Goal: Complete application form: Complete application form

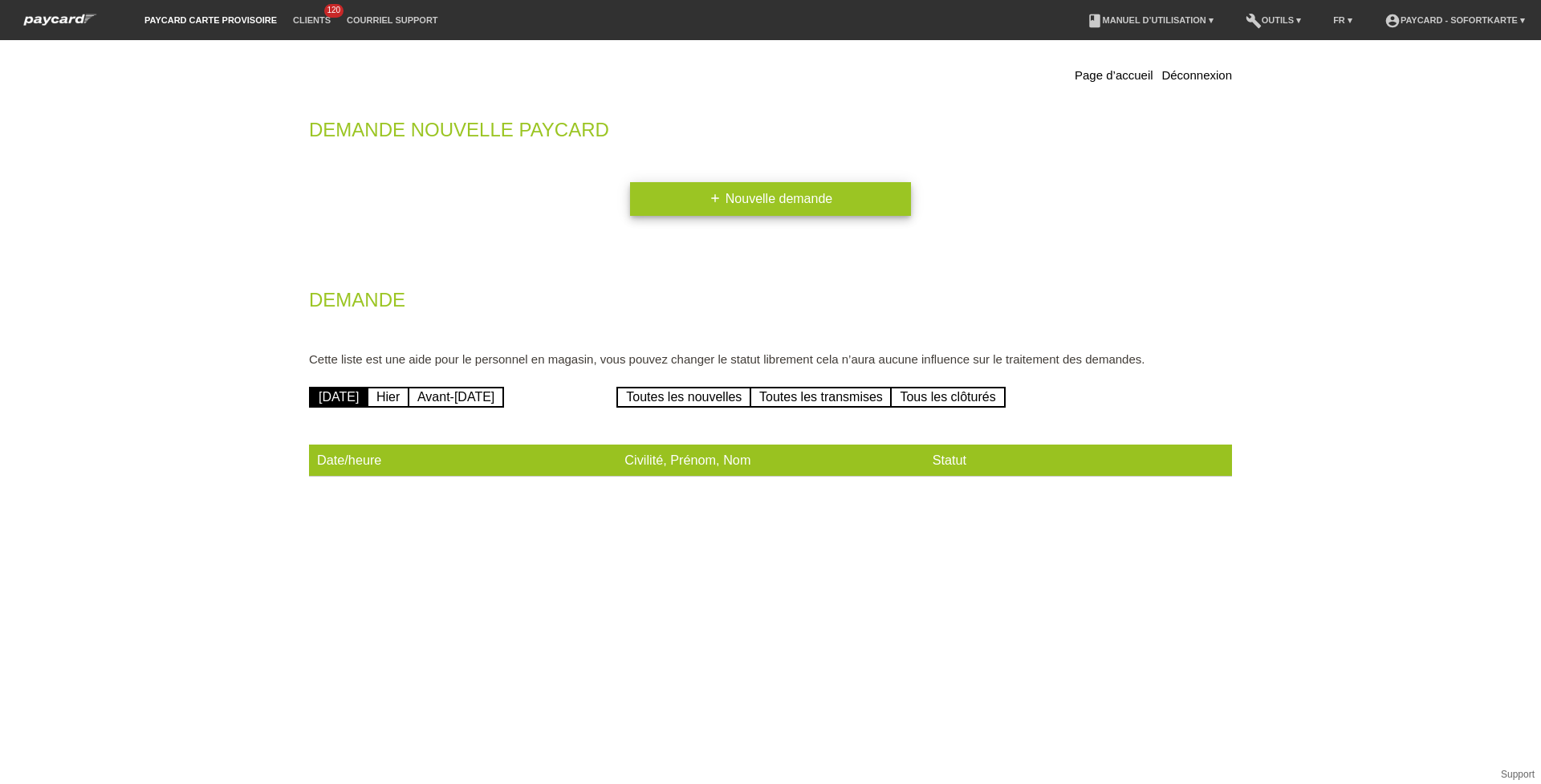
click at [781, 201] on link "add Nouvelle demande" at bounding box center [770, 198] width 281 height 33
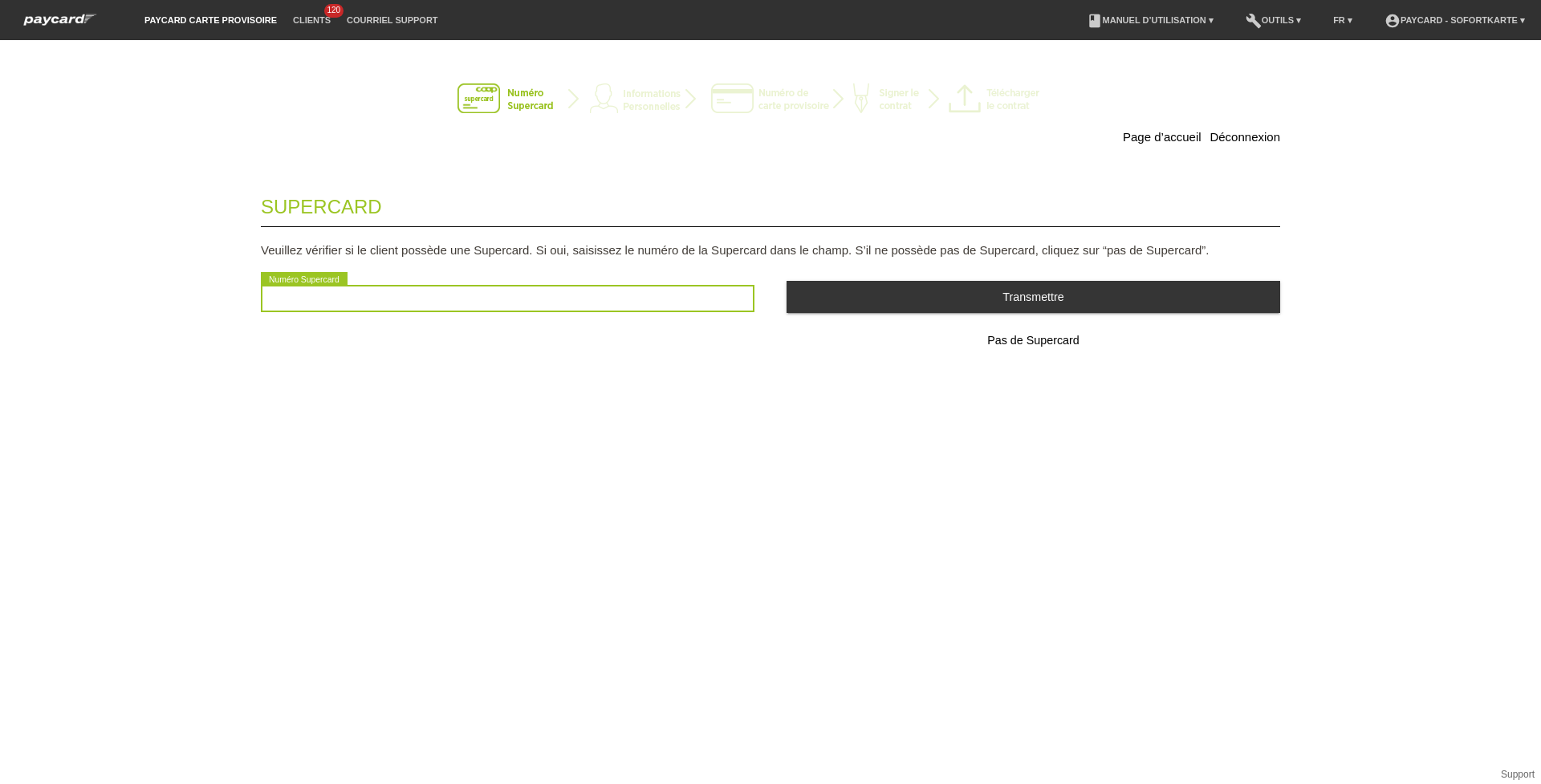
click at [458, 292] on input "text" at bounding box center [508, 298] width 494 height 28
type input "2501387582366"
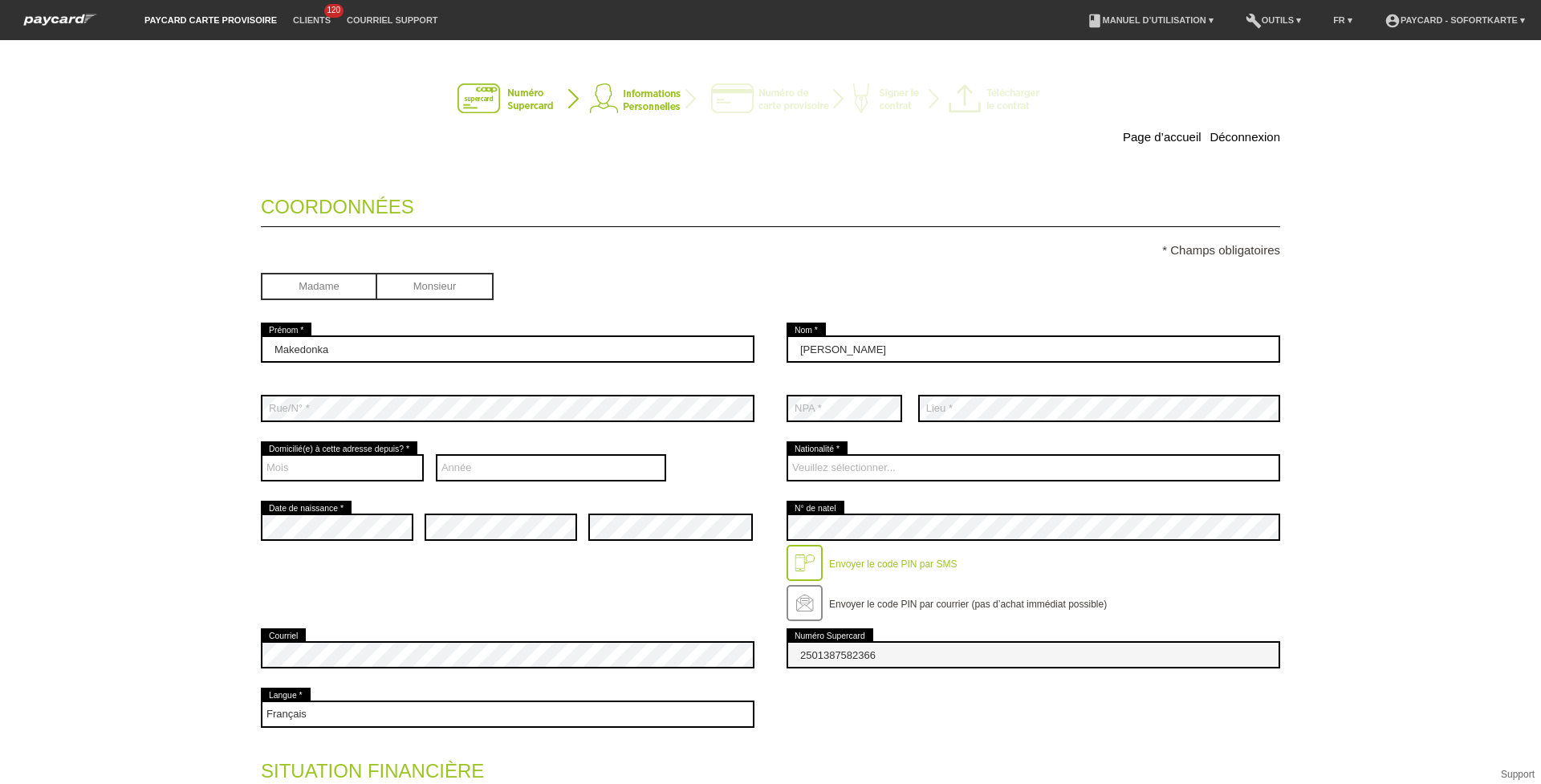
click at [434, 284] on input "radio" at bounding box center [436, 284] width 116 height 24
radio input "true"
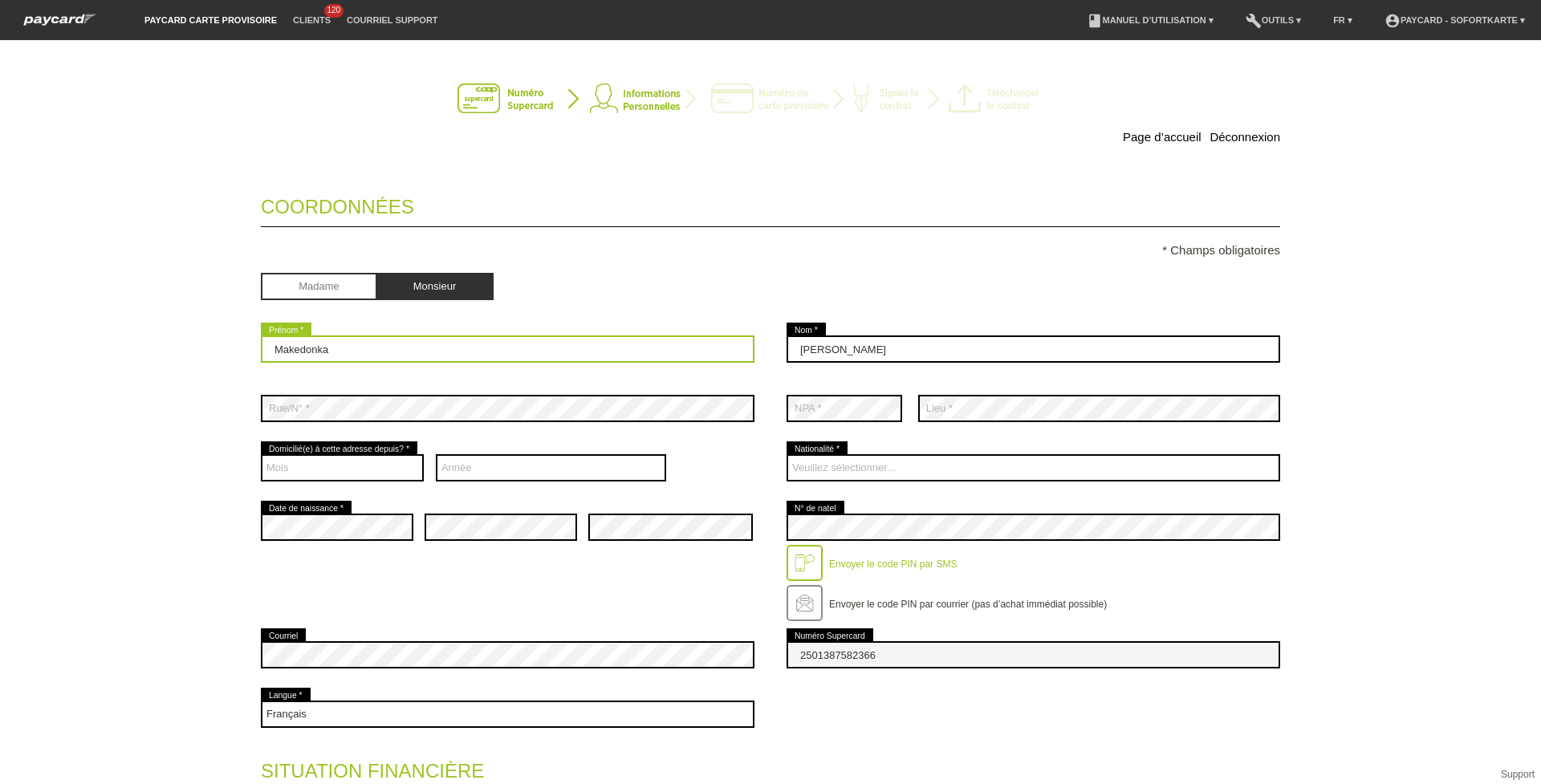
click at [375, 344] on input "Makedonka" at bounding box center [508, 349] width 494 height 28
type input "M"
type input "Slavco"
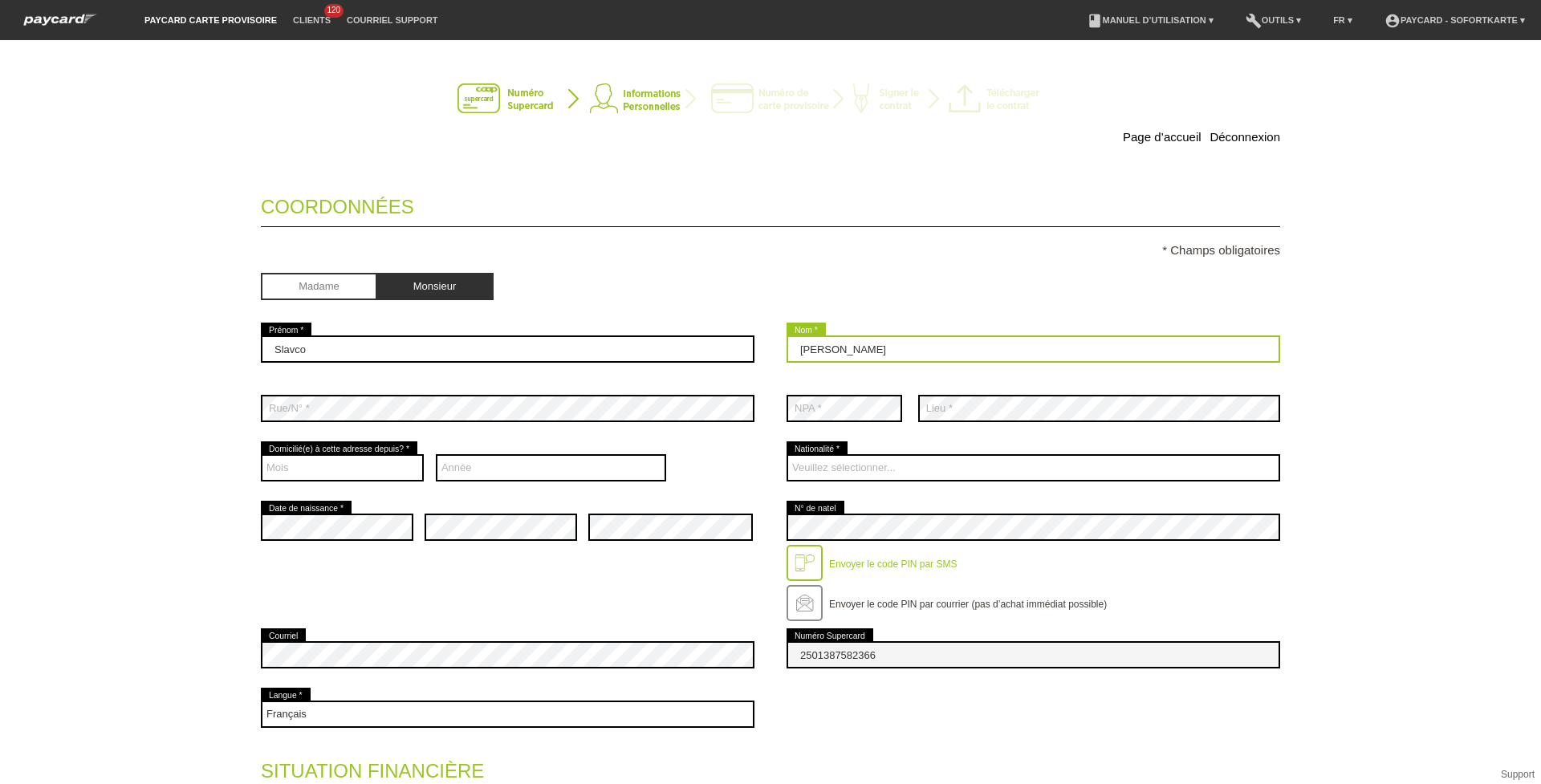
click at [894, 348] on input "Atanasova" at bounding box center [1033, 349] width 494 height 28
type input "Atanasov*"
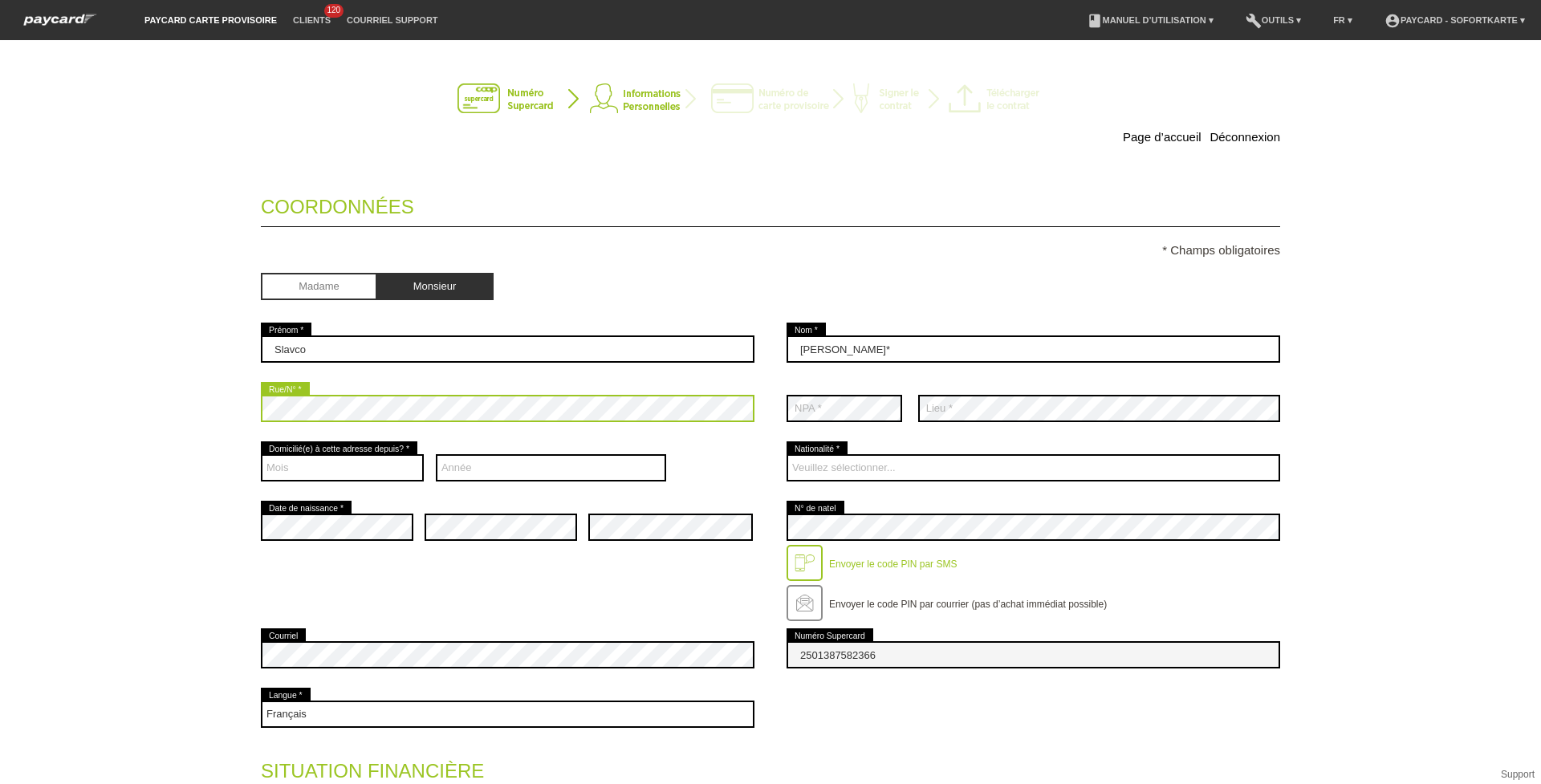
click at [209, 402] on div "Page d’accueil Déconnexion Coordonnées * Champs obligatoires Madame Monsieur Sl…" at bounding box center [770, 615] width 1124 height 1118
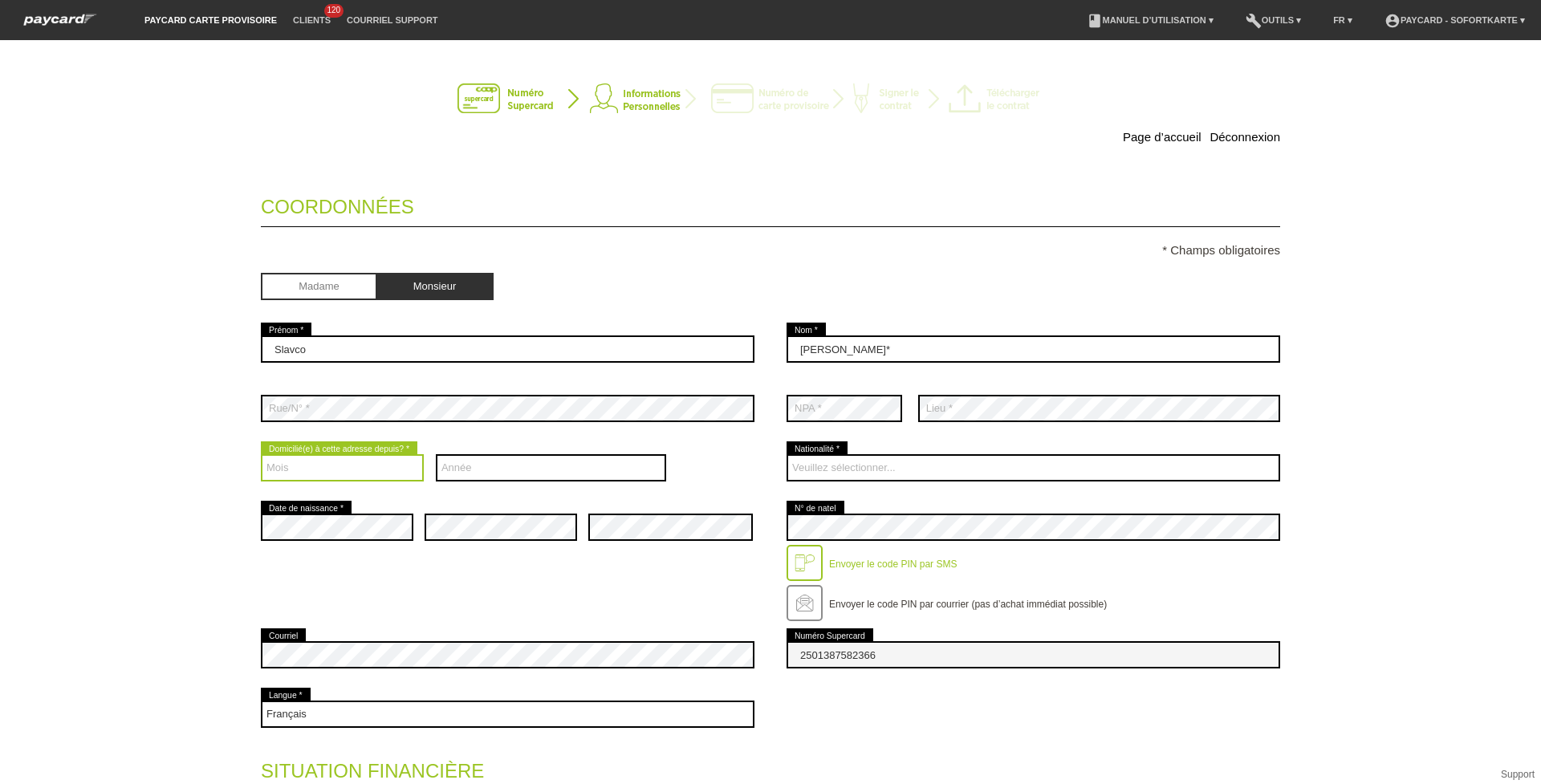
click at [322, 461] on select "Mois 01 02 03 04 05 06 07 08 09 10 11 12" at bounding box center [342, 468] width 163 height 28
select select "05"
click at [261, 454] on select "Mois 01 02 03 04 05 06 07 08 09 10 11 12" at bounding box center [342, 468] width 163 height 28
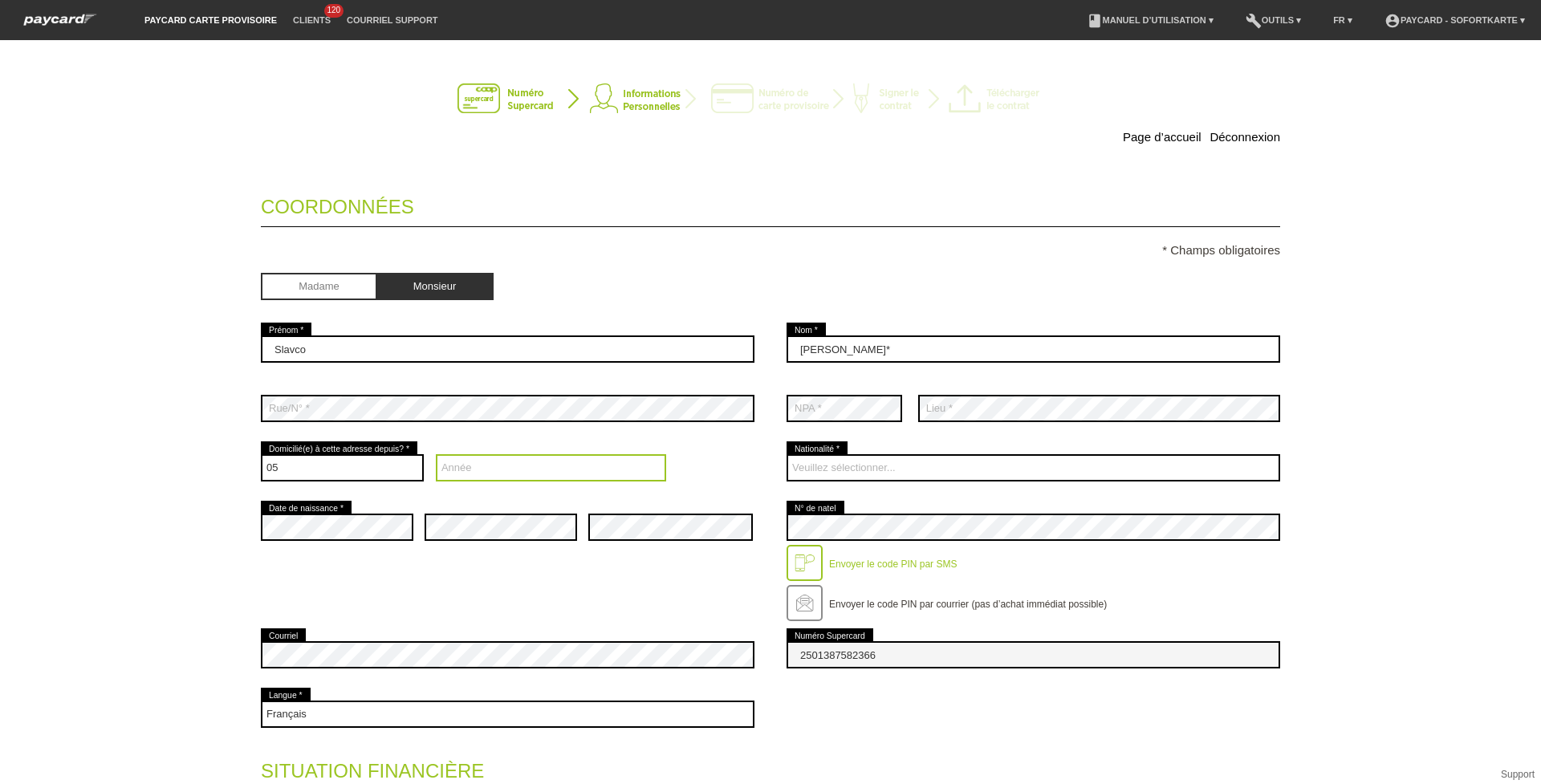
click at [436, 474] on select "Année 2025 2024 2023 2022 2021 2020 2019 2018 2017 2016" at bounding box center [551, 468] width 232 height 28
select select "1994"
click at [436, 454] on select "Année 2025 2024 2023 2022 2021 2020 2019 2018 2017 2016" at bounding box center [551, 468] width 232 height 28
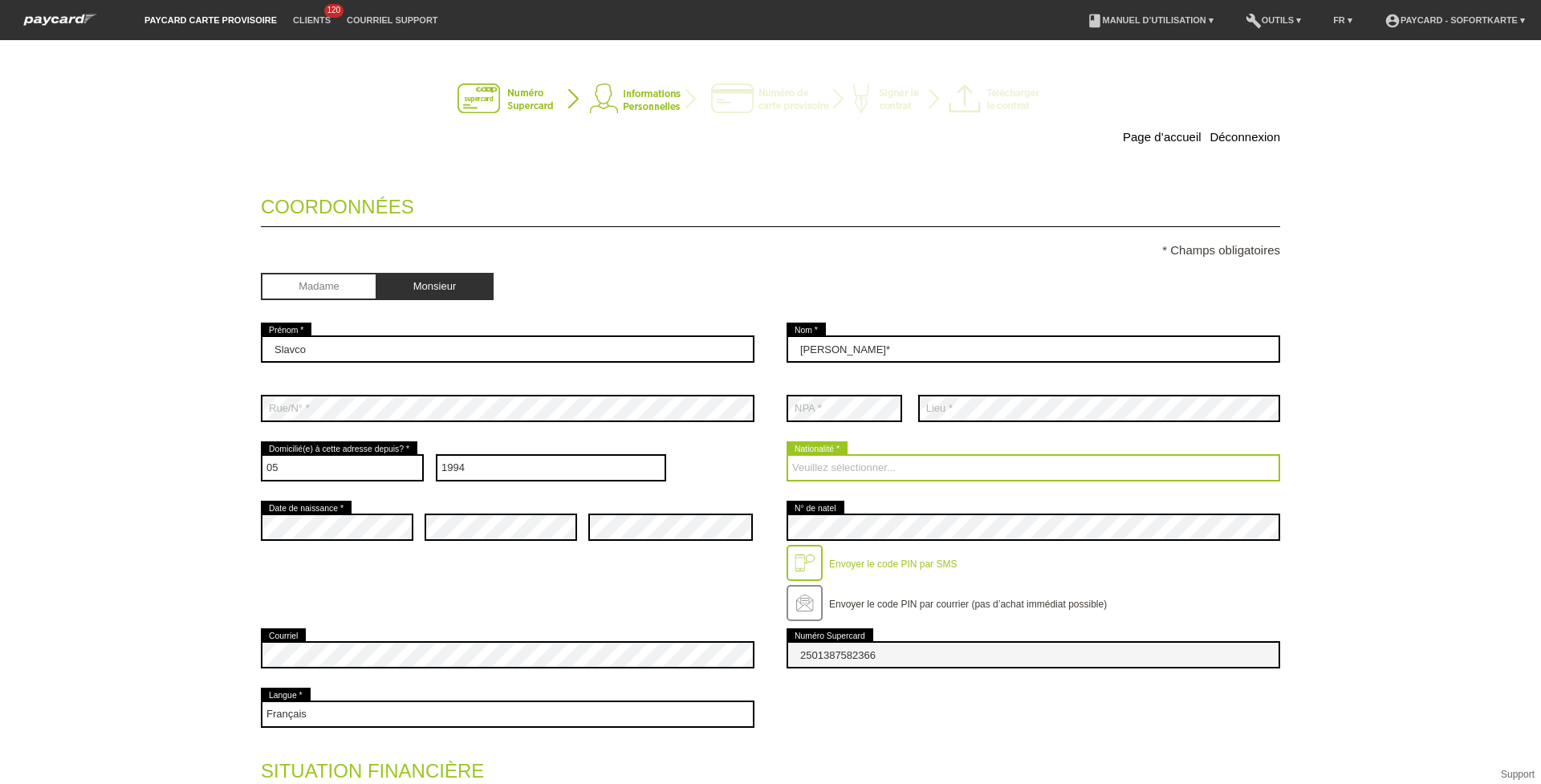
click at [786, 466] on select "Veuillez sélectionner... Suisse Allemagne Autriche Liechtenstein ------------ A…" at bounding box center [1033, 468] width 494 height 28
select select "CH"
click at [786, 454] on select "Veuillez sélectionner... Suisse Allemagne Autriche Liechtenstein ------------ A…" at bounding box center [1033, 468] width 494 height 28
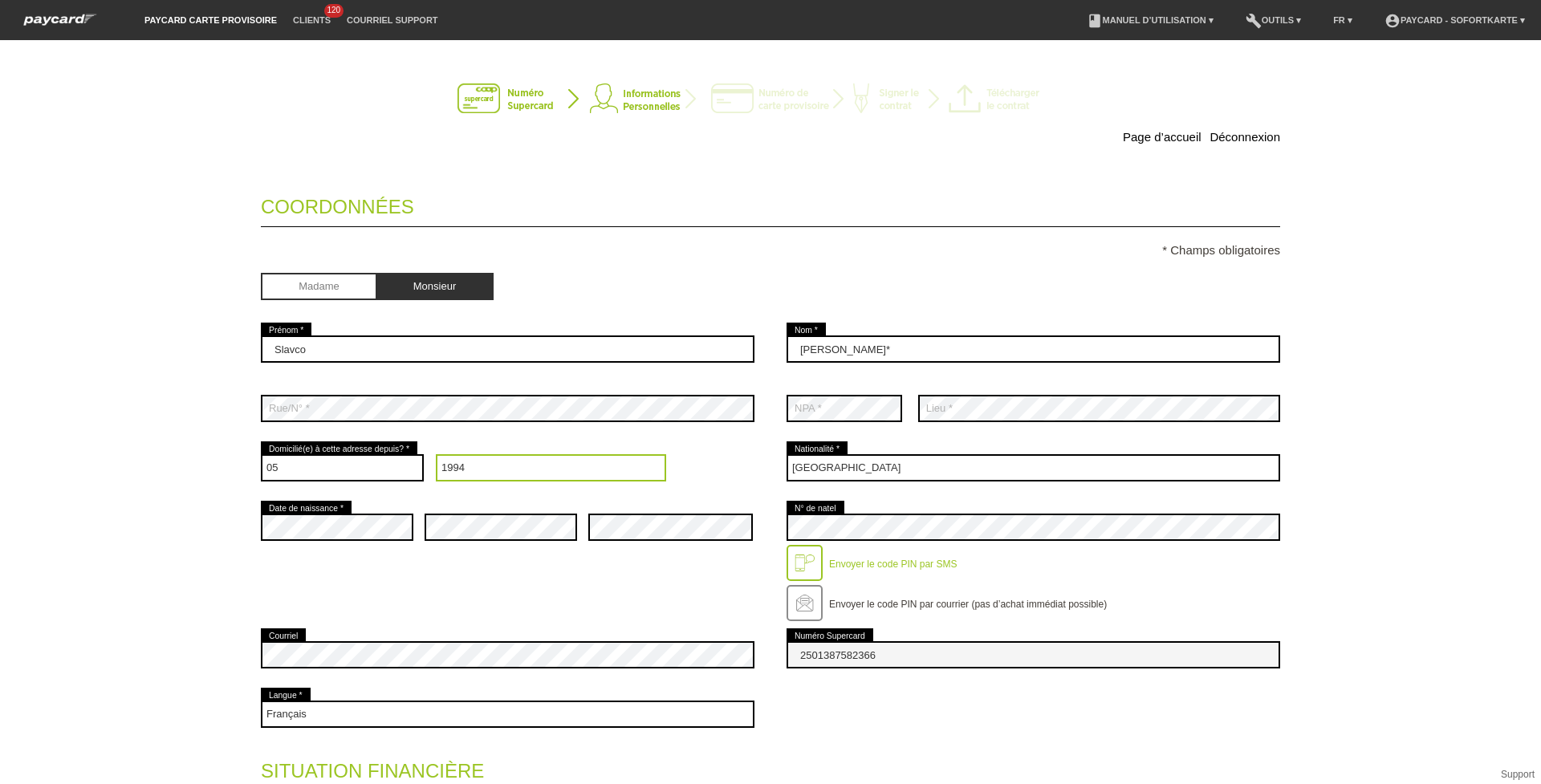
click at [458, 478] on select "Année 2025 2024 2023 2022 2021 2020 2019 2018 2017 2016" at bounding box center [551, 468] width 232 height 28
select select "1995"
click at [436, 454] on select "Année 2025 2024 2023 2022 2021 2020 2019 2018 2017 2016" at bounding box center [551, 468] width 232 height 28
click at [590, 584] on div "error Date de naissance * error error error" at bounding box center [771, 561] width 1020 height 128
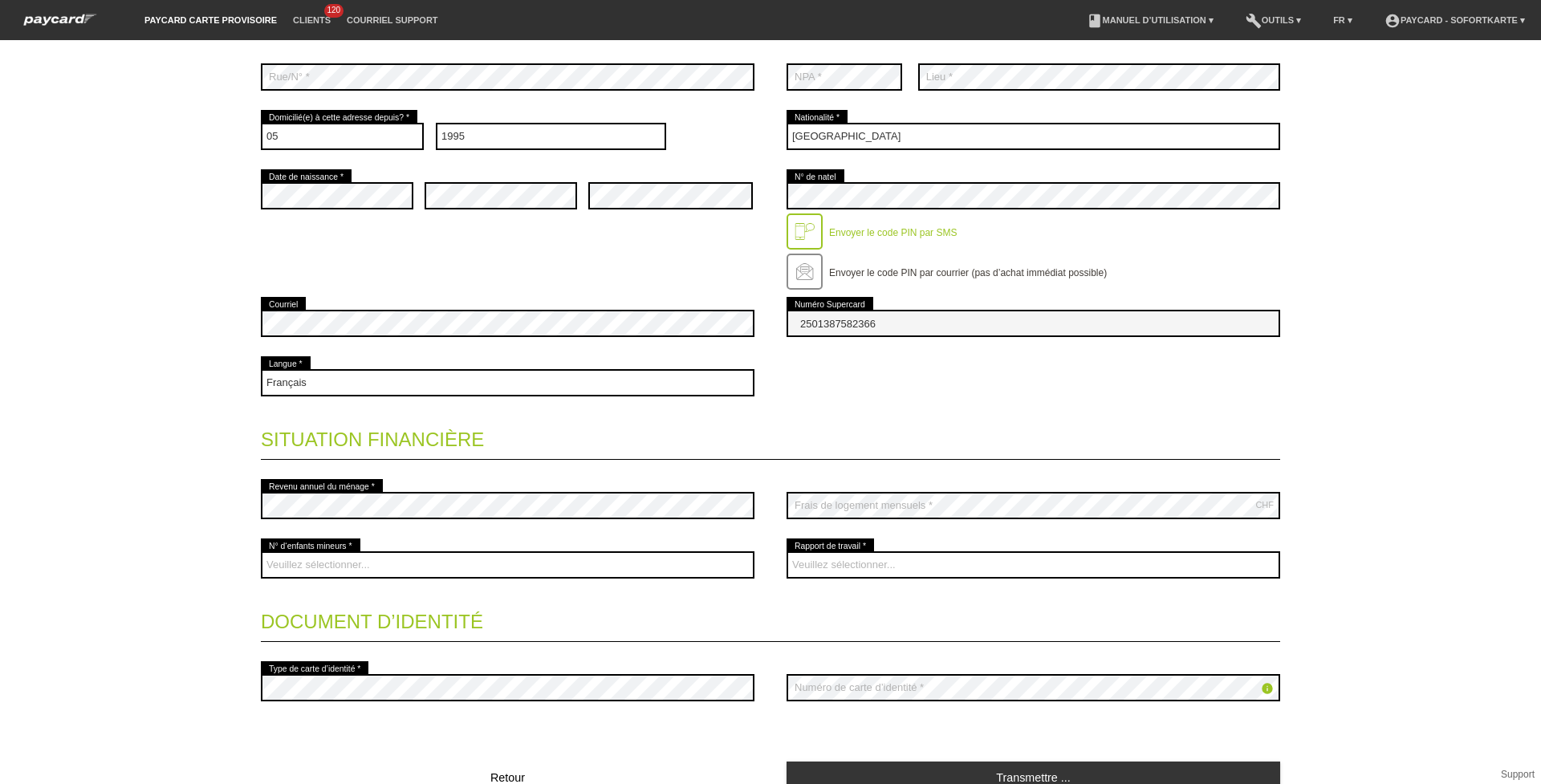
scroll to position [407, 0]
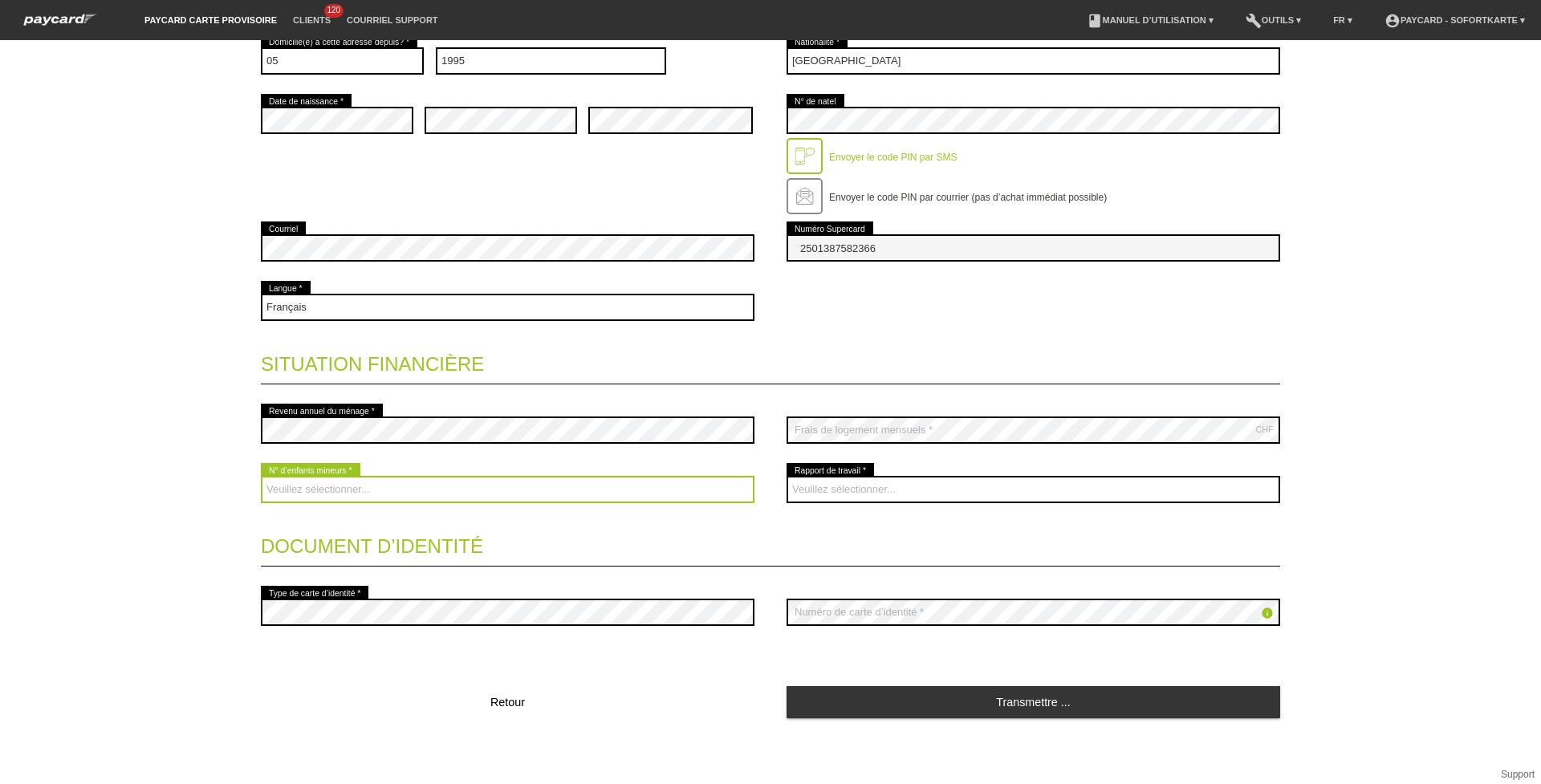
click at [700, 482] on select "Veuillez sélectionner... 0 1 2 3 4 5 6 7 8 9" at bounding box center [508, 490] width 494 height 28
select select "0"
click at [261, 476] on select "Veuillez sélectionner... 0 1 2 3 4 5 6 7 8 9" at bounding box center [508, 490] width 494 height 28
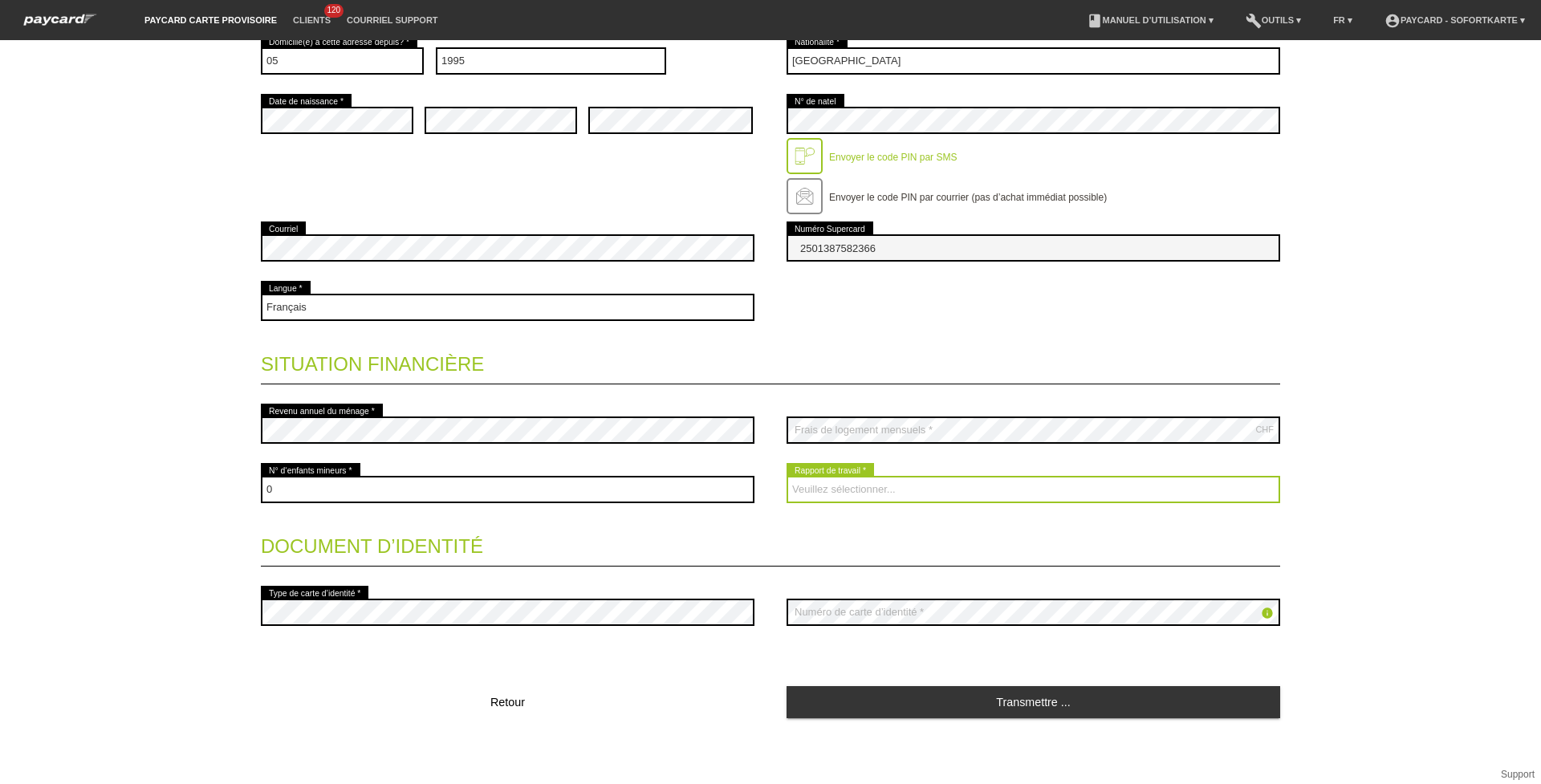
click at [943, 493] on select "Veuillez sélectionner... A durée indéterminée A durée déterminée Apprenti/étudi…" at bounding box center [1033, 490] width 494 height 28
select select "RETIRED"
click at [786, 476] on select "Veuillez sélectionner... A durée indéterminée A durée déterminée Apprenti/étudi…" at bounding box center [1033, 490] width 494 height 28
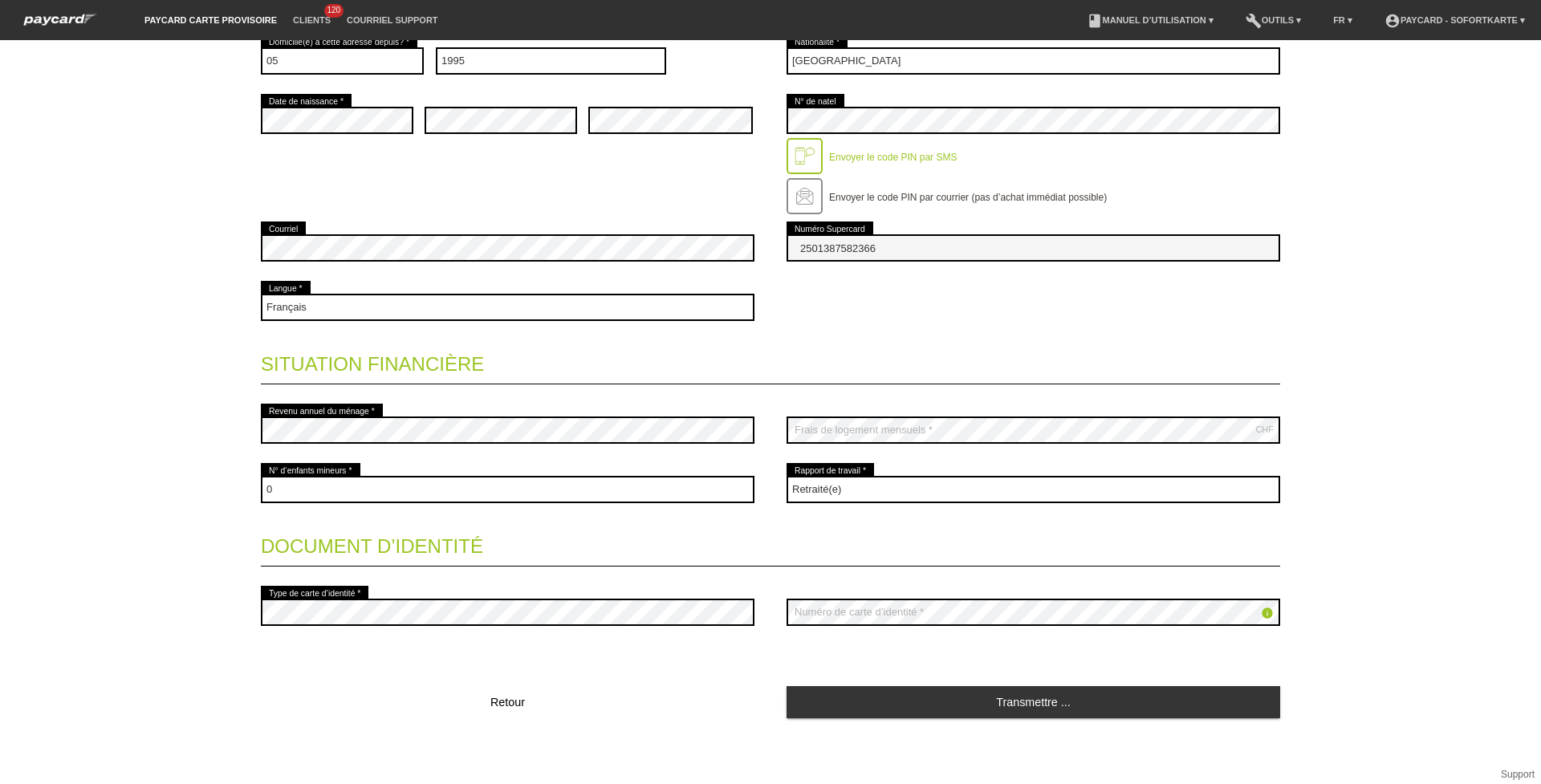
click at [425, 597] on div "error Type de carte d’identité *" at bounding box center [508, 613] width 494 height 59
click at [734, 632] on div "error Type de carte d’identité *" at bounding box center [508, 613] width 494 height 59
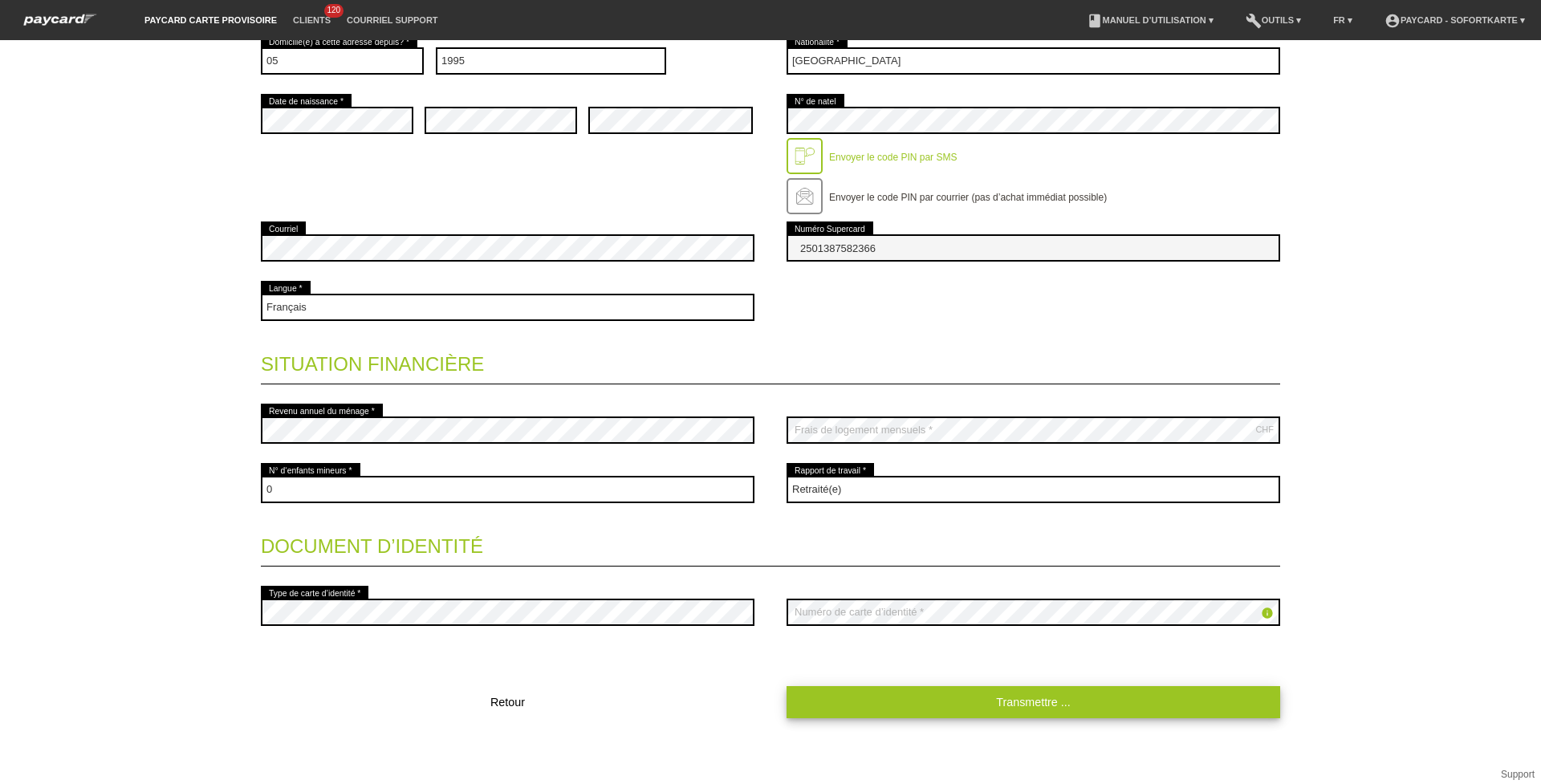
click at [868, 690] on link "Transmettre ..." at bounding box center [1033, 701] width 494 height 31
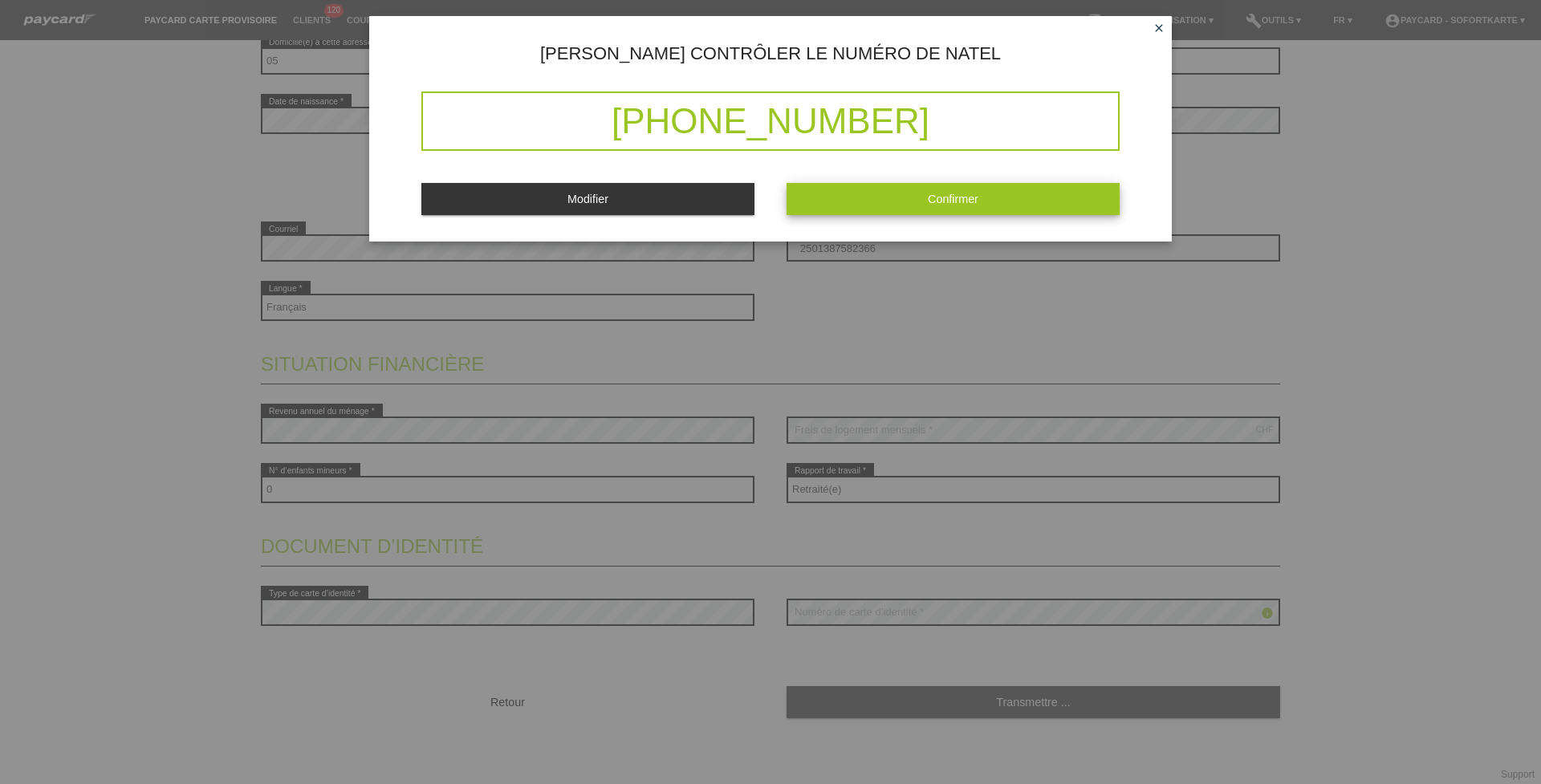
click at [865, 195] on button "Confirmer" at bounding box center [953, 198] width 334 height 31
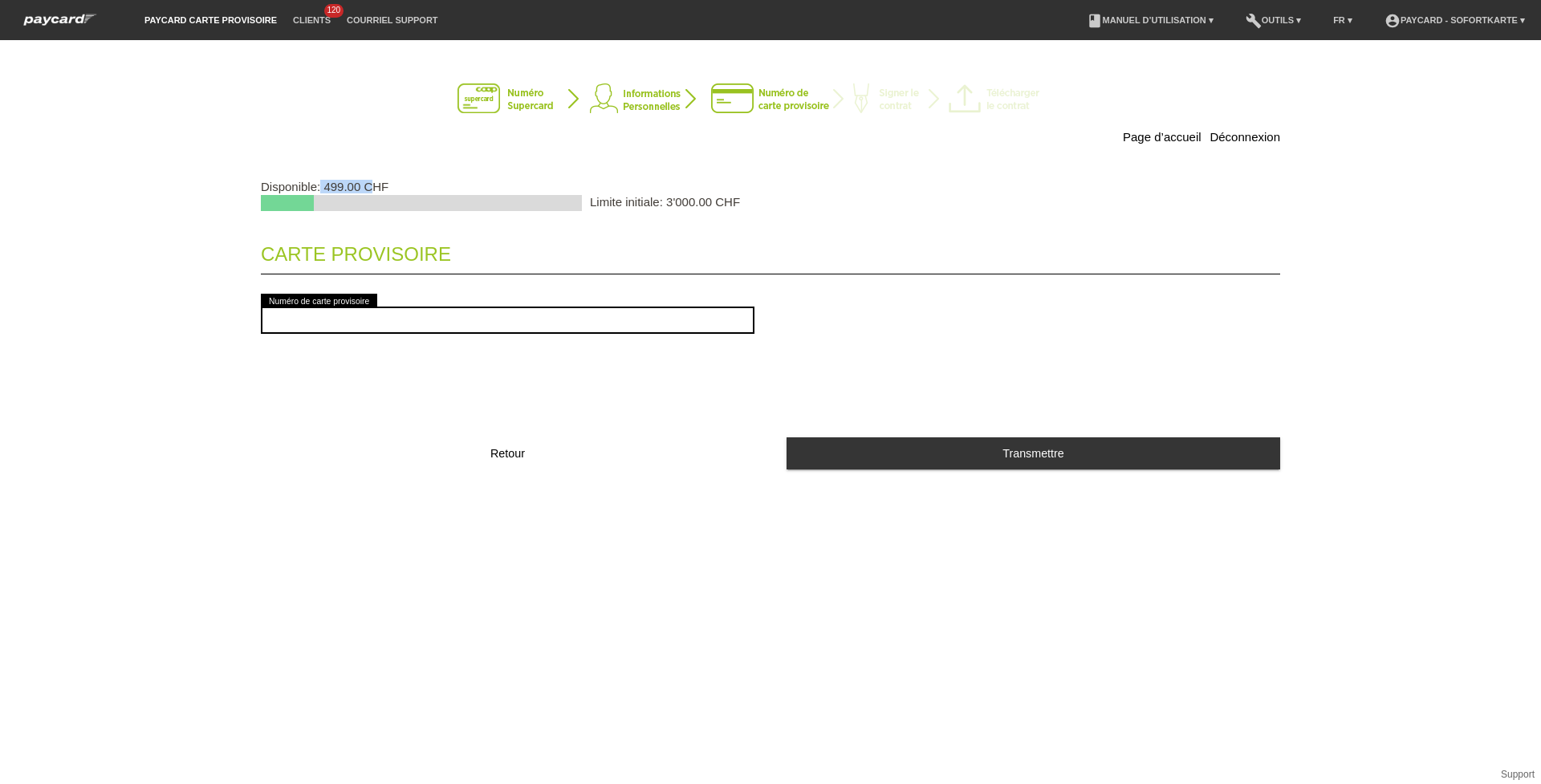
drag, startPoint x: 321, startPoint y: 186, endPoint x: 374, endPoint y: 189, distance: 53.1
click at [374, 189] on p "Disponible: 499.00 CHF" at bounding box center [771, 187] width 1020 height 13
click at [439, 304] on div "error Numéro de carte provisoire" at bounding box center [508, 320] width 494 height 59
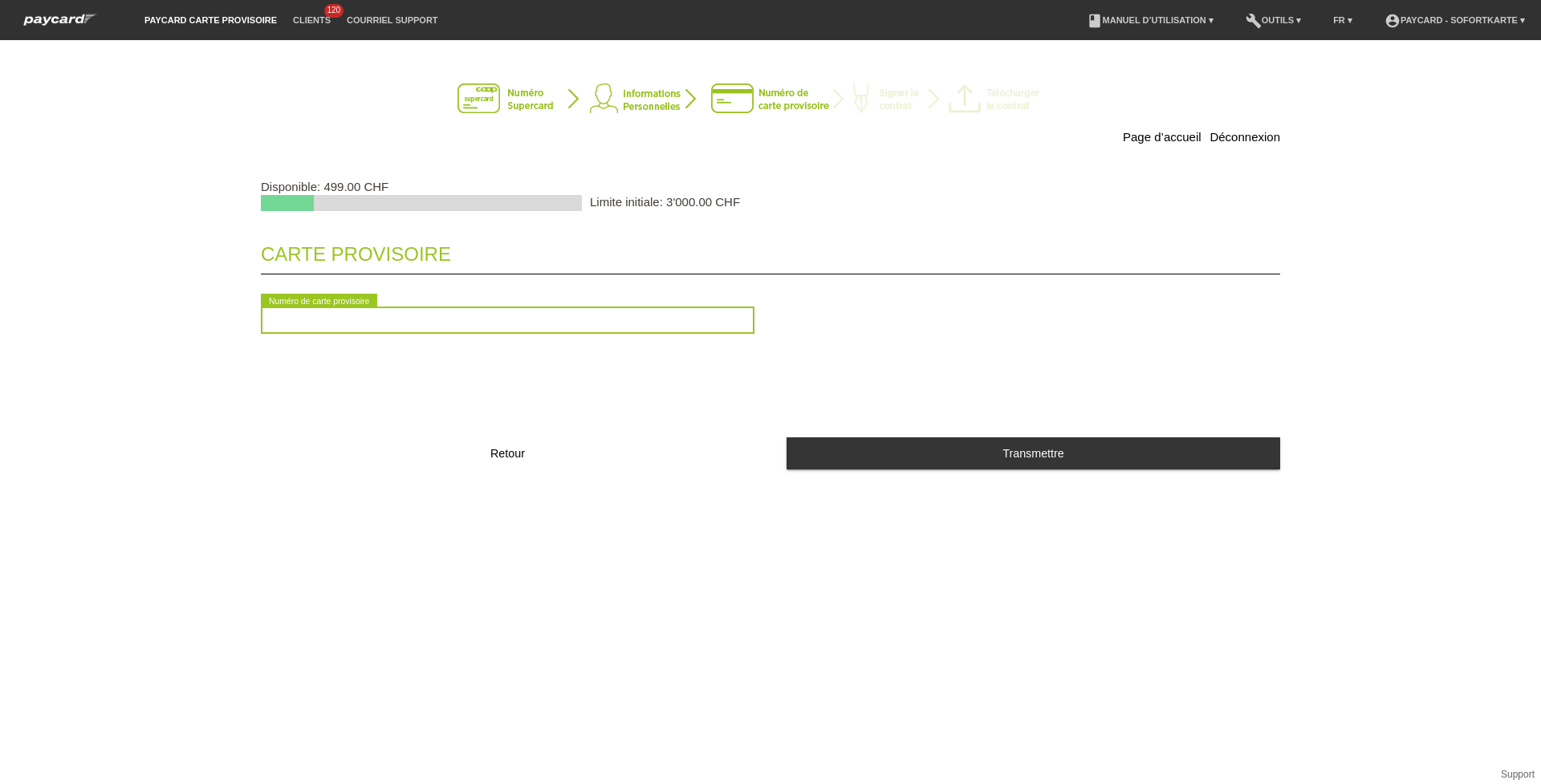
click at [440, 329] on input "text" at bounding box center [508, 320] width 494 height 28
type input "2090575956343"
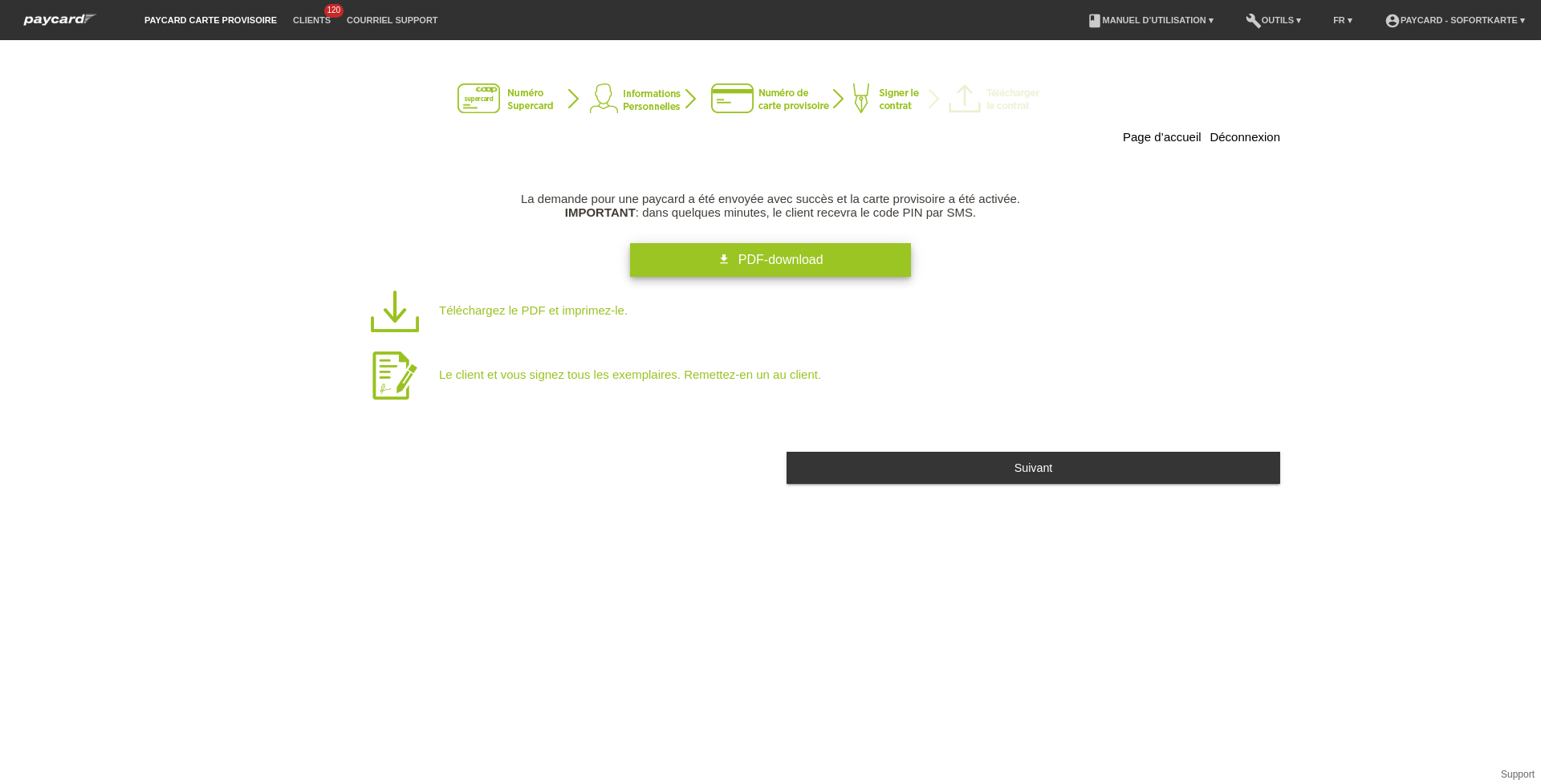
click at [850, 247] on link "get_app PDF-download" at bounding box center [770, 259] width 281 height 33
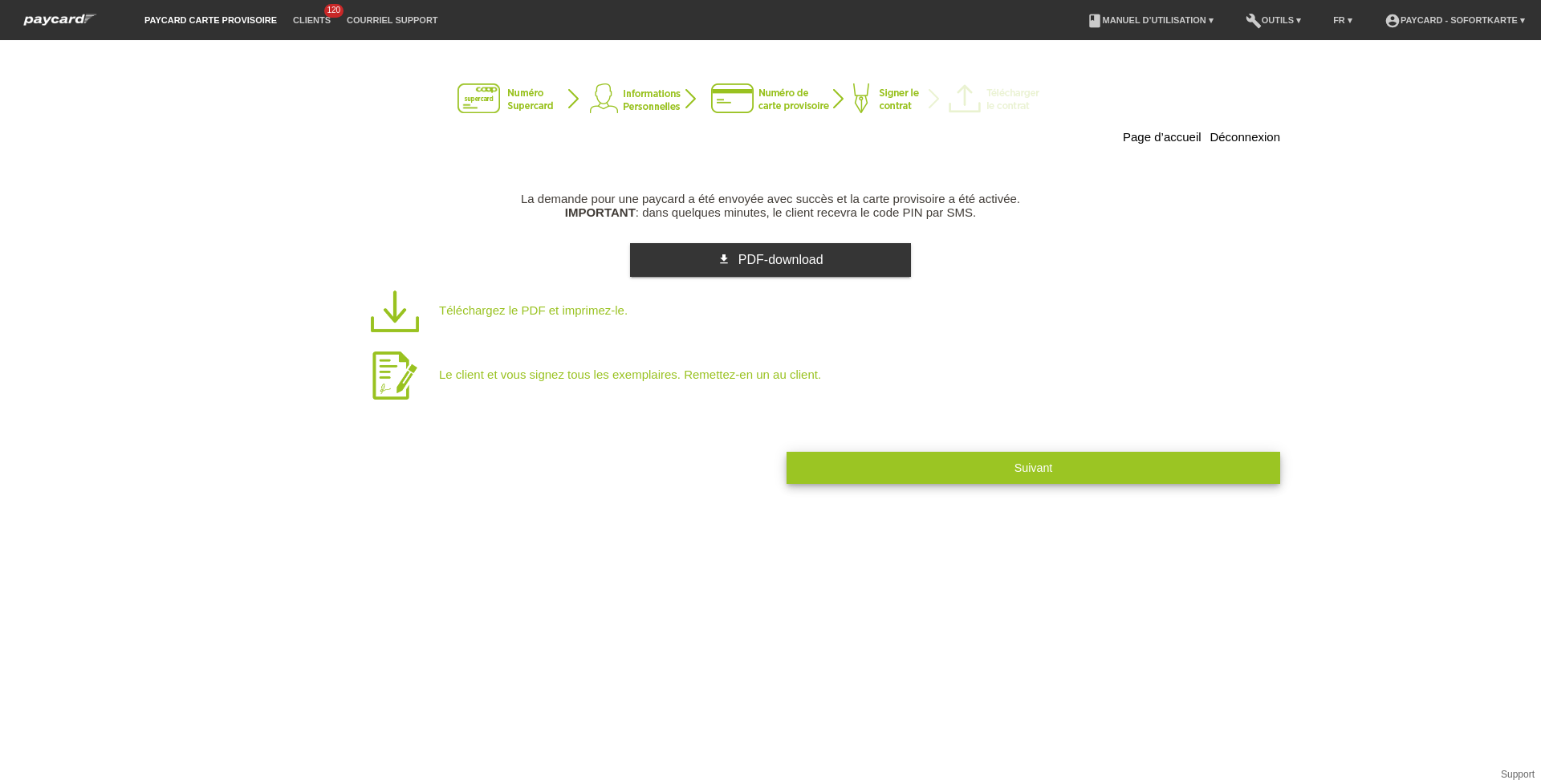
click at [916, 459] on button "Suivant" at bounding box center [1033, 467] width 494 height 31
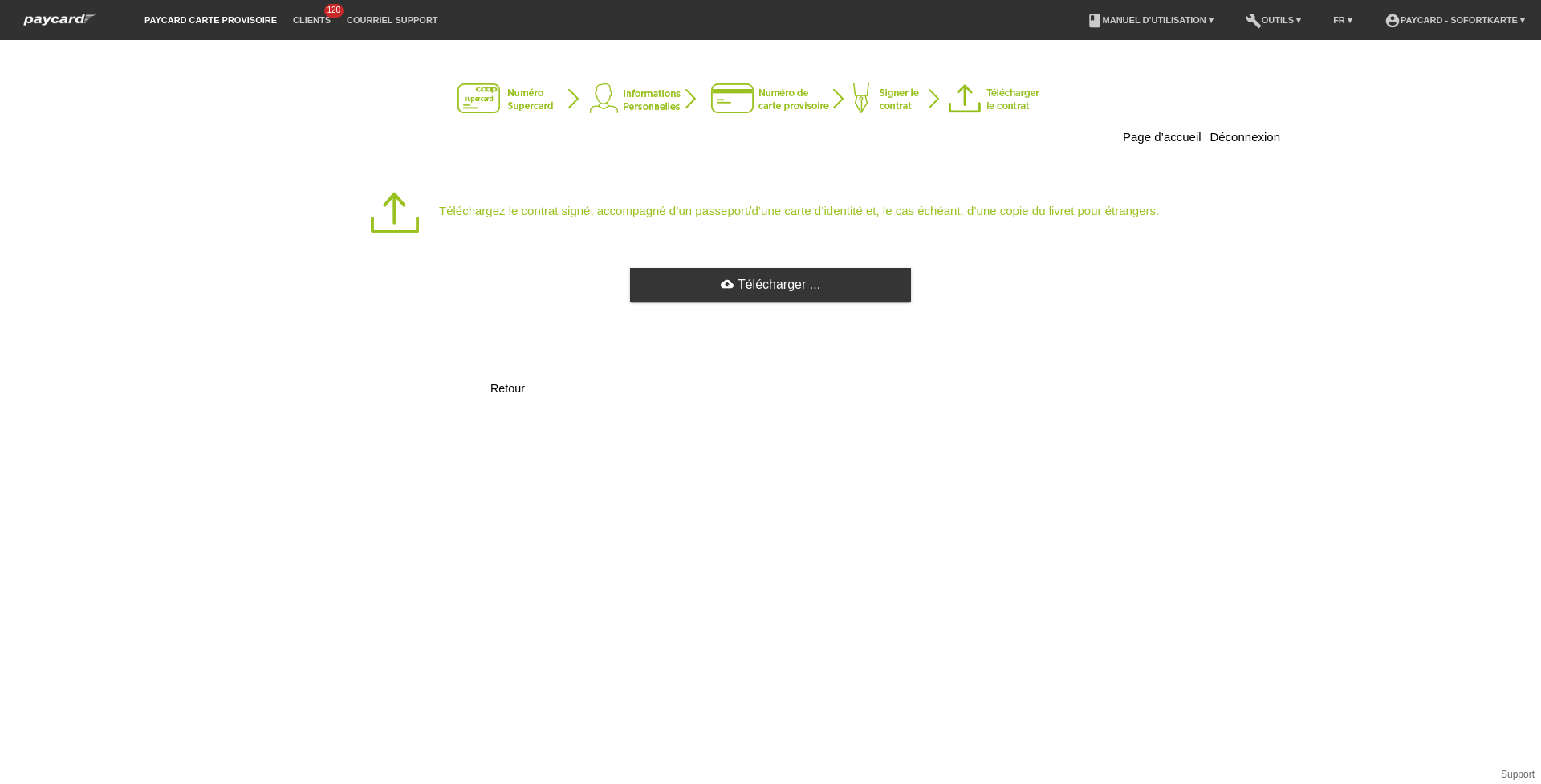
click at [657, 272] on link "cloud_upload Télécharger ..." at bounding box center [770, 284] width 281 height 33
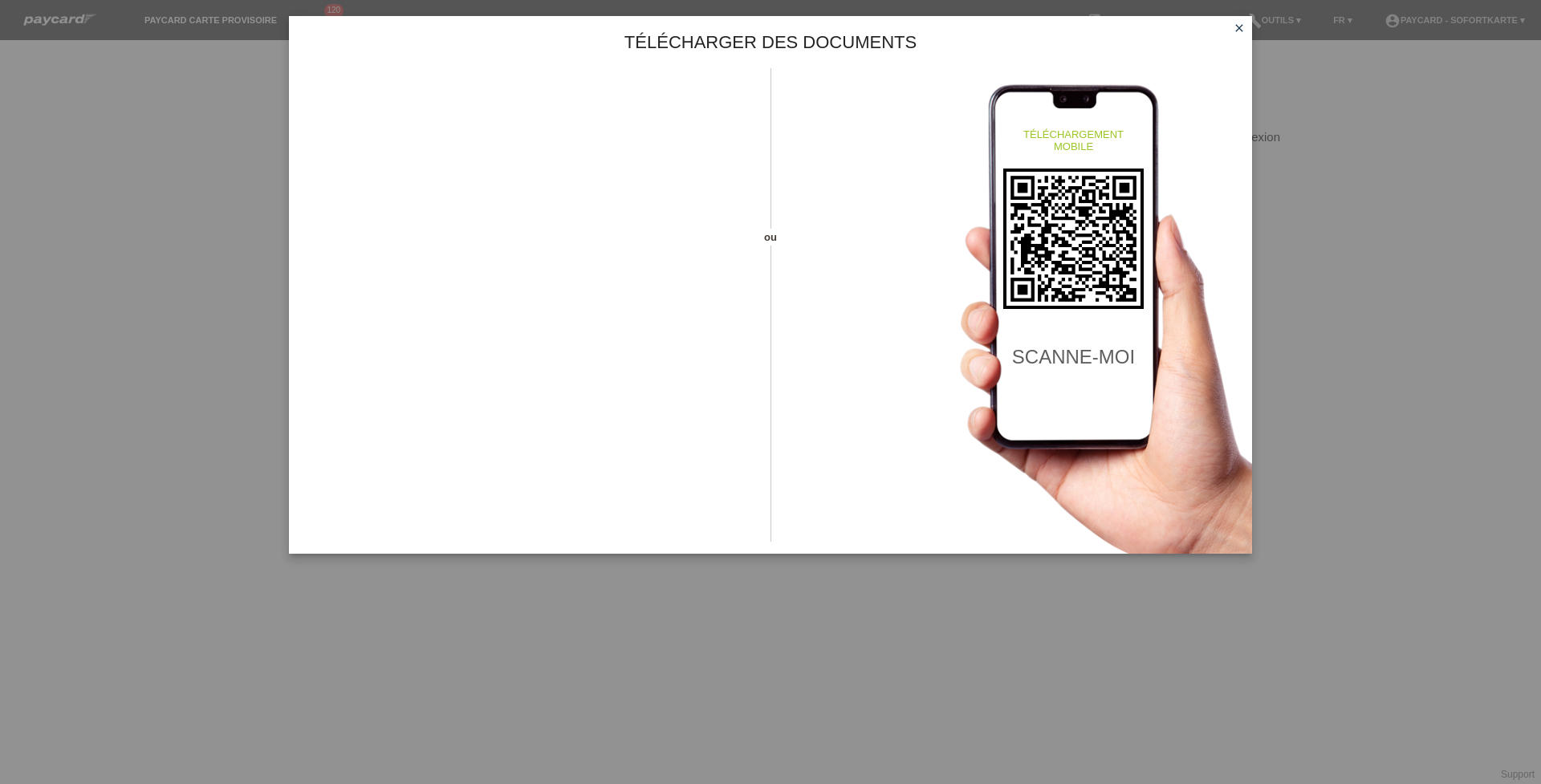
click at [1239, 24] on icon "close" at bounding box center [1239, 28] width 12 height 12
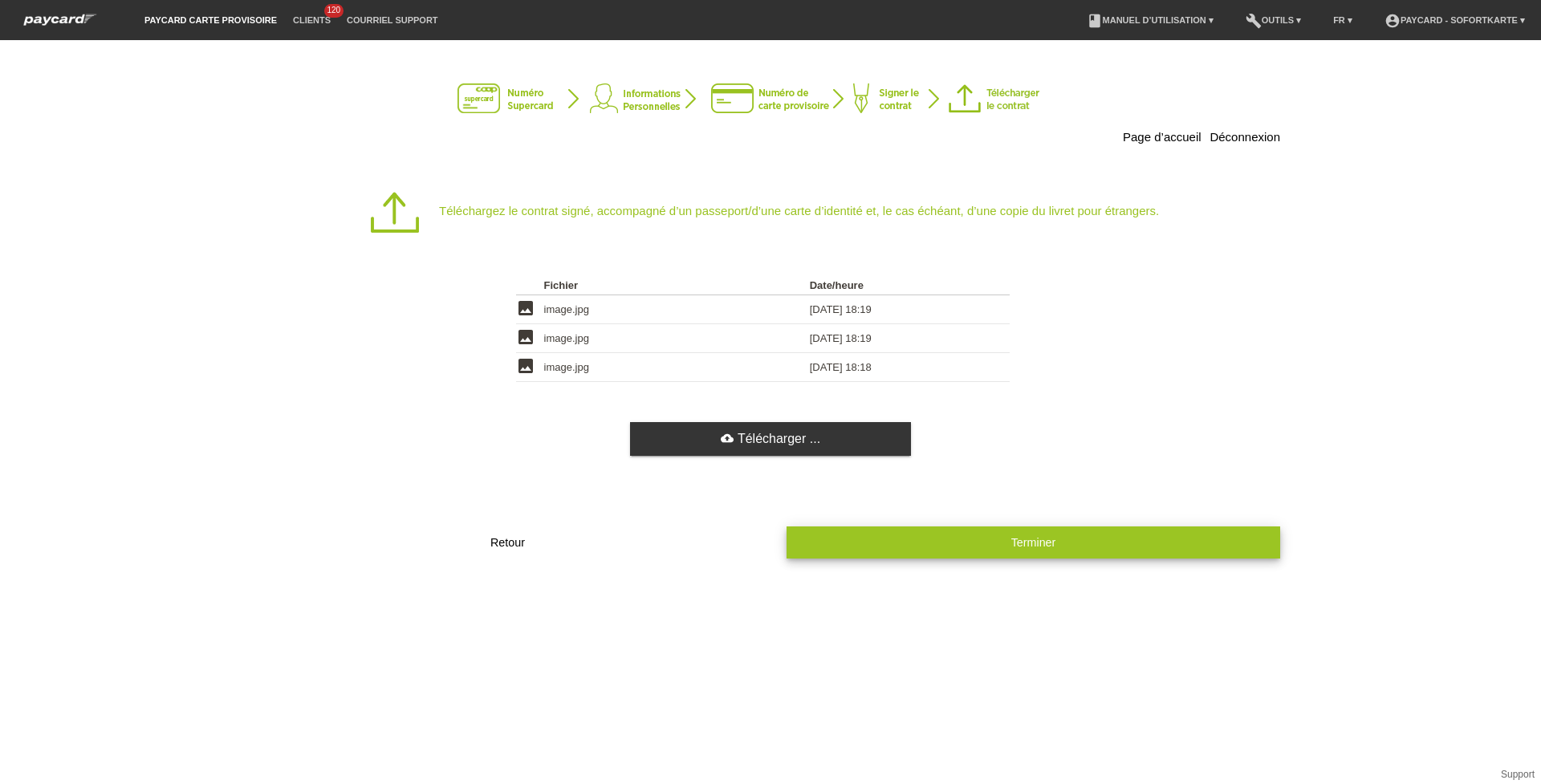
click at [949, 543] on button "Terminer" at bounding box center [1033, 542] width 494 height 31
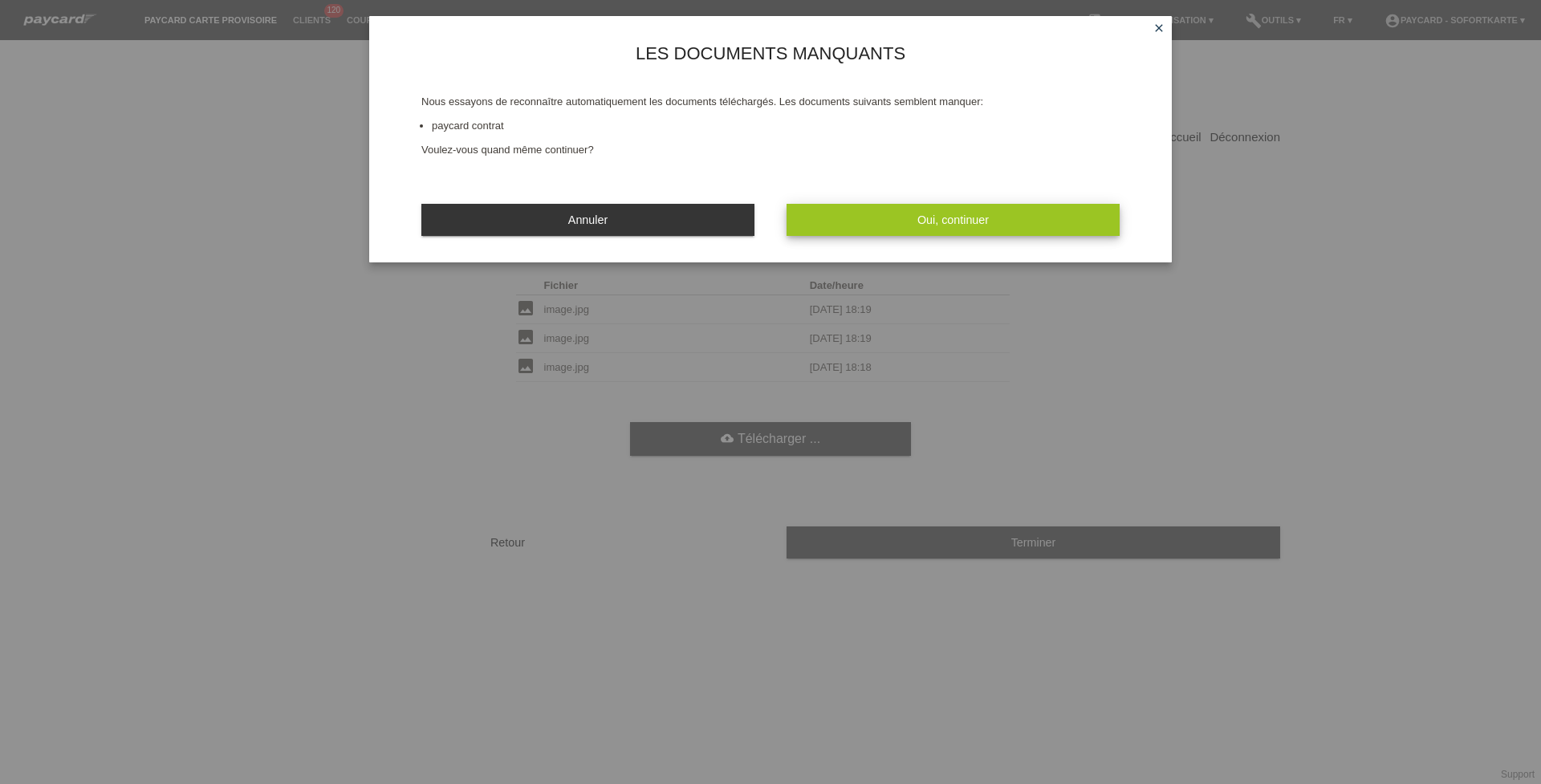
click at [957, 213] on span "Oui, continuer" at bounding box center [953, 219] width 71 height 12
